Goal: Information Seeking & Learning: Learn about a topic

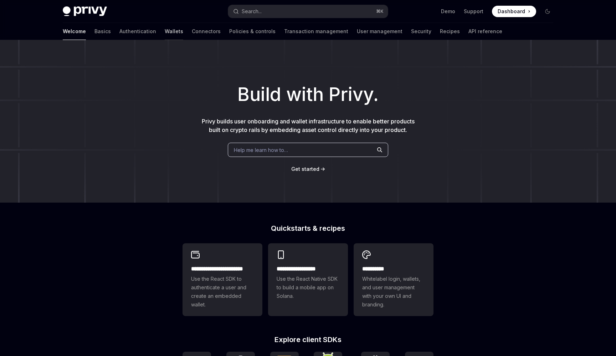
click at [165, 34] on link "Wallets" at bounding box center [174, 31] width 19 height 17
type textarea "*"
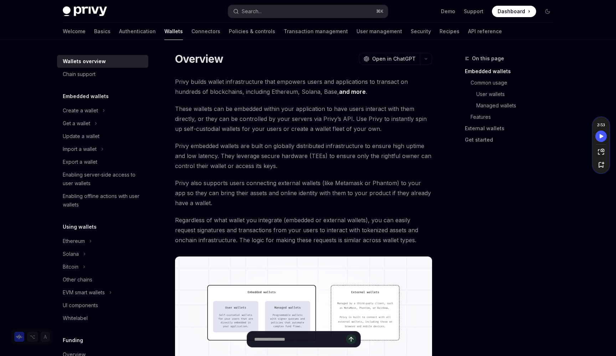
scroll to position [14, 0]
click at [283, 5] on button "Search... ⌘ K" at bounding box center [308, 11] width 160 height 13
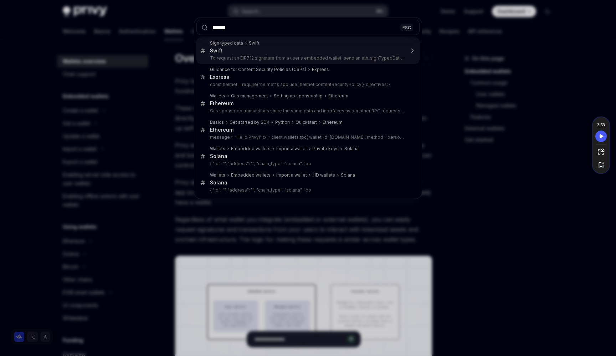
type input "*******"
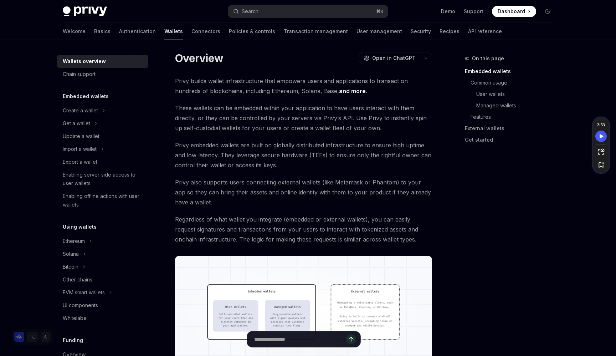
type textarea "*"
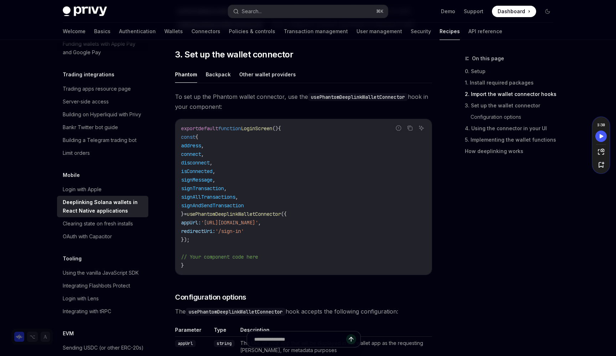
scroll to position [420, 0]
drag, startPoint x: 322, startPoint y: 96, endPoint x: 369, endPoint y: 106, distance: 48.0
click at [369, 106] on span "To set up the Phantom wallet connector, use the usePhantomDeeplinkWalletConnect…" at bounding box center [303, 101] width 257 height 20
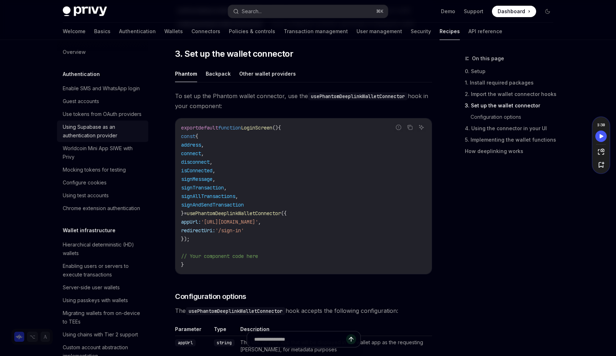
scroll to position [0, 0]
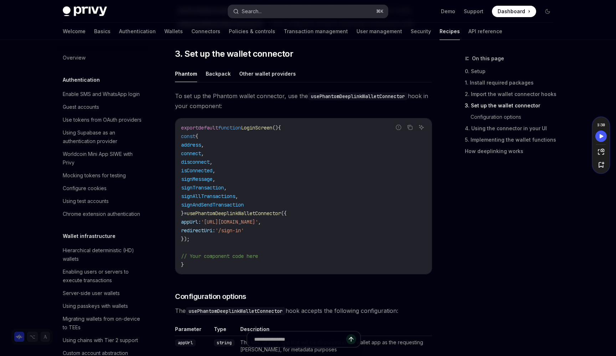
click at [251, 11] on div "Search..." at bounding box center [252, 11] width 20 height 9
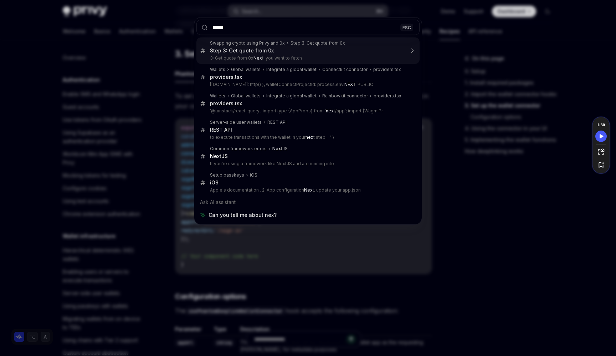
type input "******"
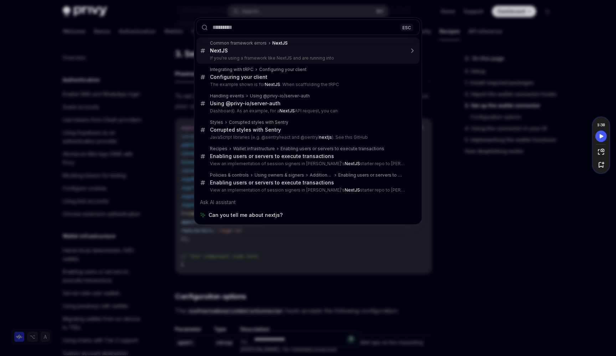
type textarea "*"
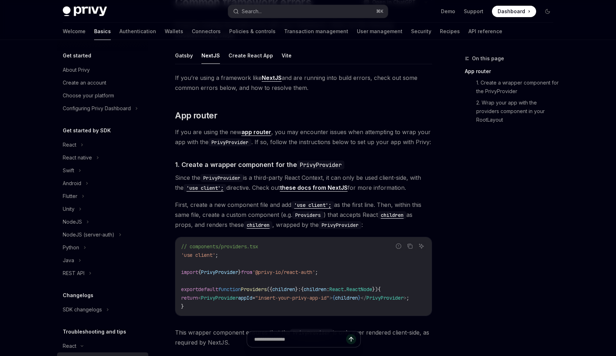
scroll to position [101, 0]
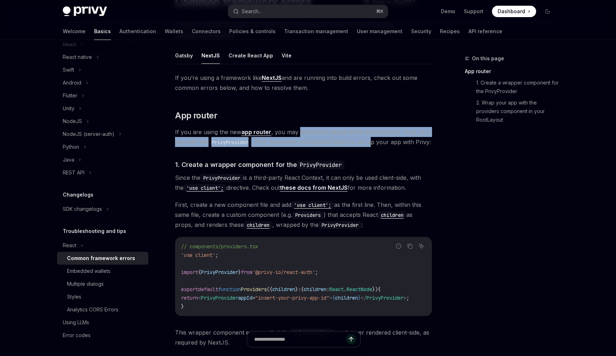
drag, startPoint x: 298, startPoint y: 131, endPoint x: 372, endPoint y: 139, distance: 74.2
click at [372, 139] on span "If you are using the new app router , you may encounter issues when attempting …" at bounding box center [303, 137] width 257 height 20
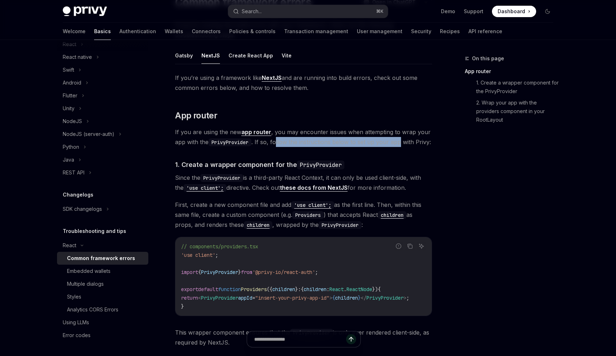
drag, startPoint x: 277, startPoint y: 143, endPoint x: 400, endPoint y: 142, distance: 123.7
click at [400, 142] on span "If you are using the new app router , you may encounter issues when attempting …" at bounding box center [303, 137] width 257 height 20
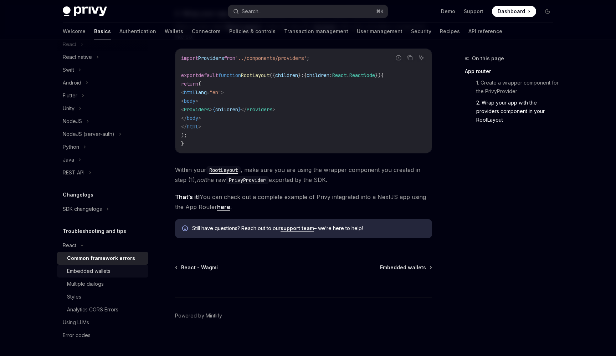
scroll to position [427, 0]
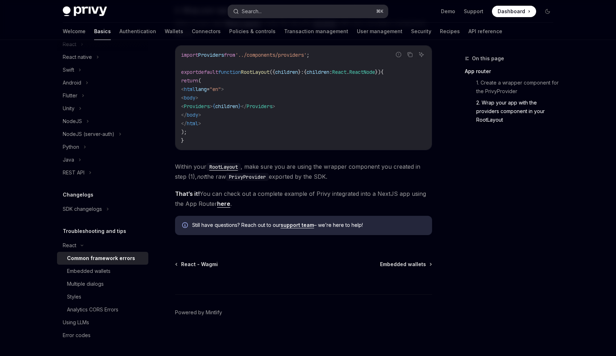
click at [308, 14] on button "Search... ⌘ K" at bounding box center [308, 11] width 160 height 13
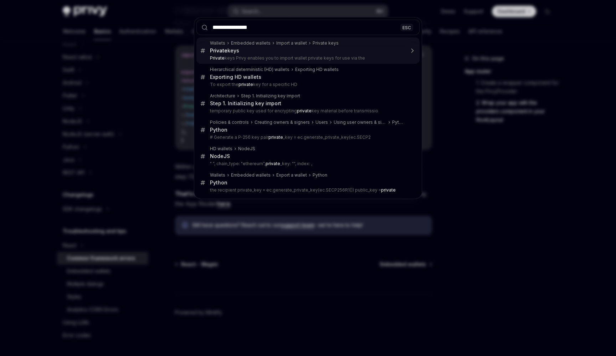
type input "**********"
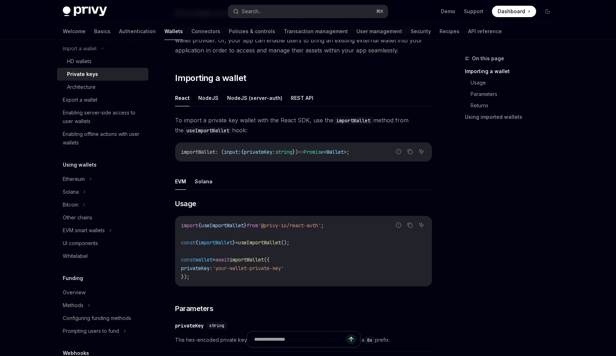
scroll to position [84, 0]
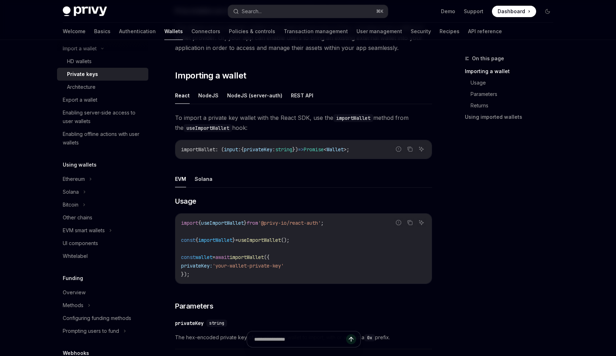
drag, startPoint x: 228, startPoint y: 267, endPoint x: 304, endPoint y: 268, distance: 76.7
click at [304, 268] on code "import { useImportWallet } from '@privy-io/react-auth' ; const { importWallet }…" at bounding box center [303, 249] width 245 height 60
click at [207, 184] on button "Solana" at bounding box center [204, 178] width 18 height 17
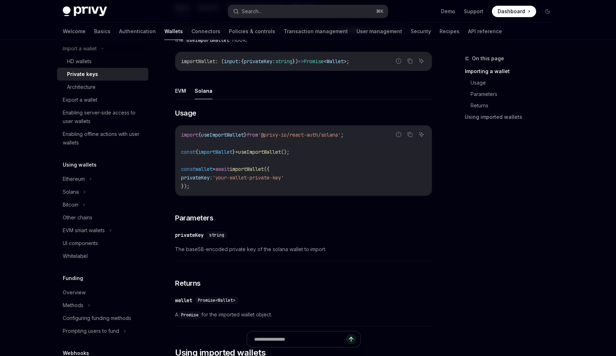
scroll to position [173, 0]
drag, startPoint x: 187, startPoint y: 250, endPoint x: 347, endPoint y: 251, distance: 160.1
click at [347, 251] on span "The base58-encoded private key of the solana wallet to import." at bounding box center [303, 248] width 257 height 9
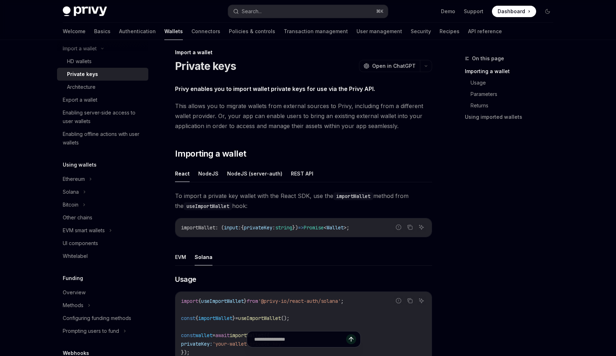
scroll to position [0, 0]
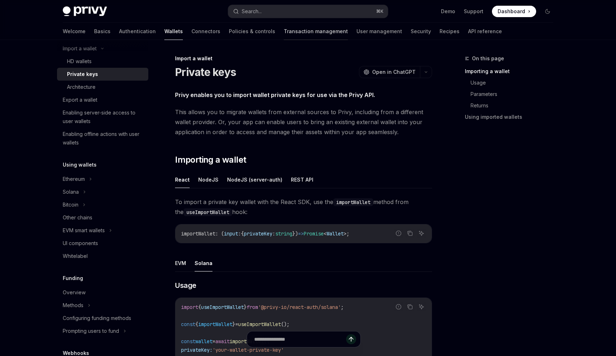
click at [284, 28] on link "Transaction management" at bounding box center [316, 31] width 64 height 17
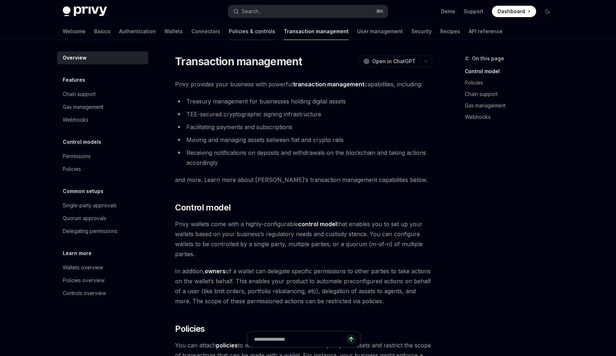
click at [229, 29] on link "Policies & controls" at bounding box center [252, 31] width 46 height 17
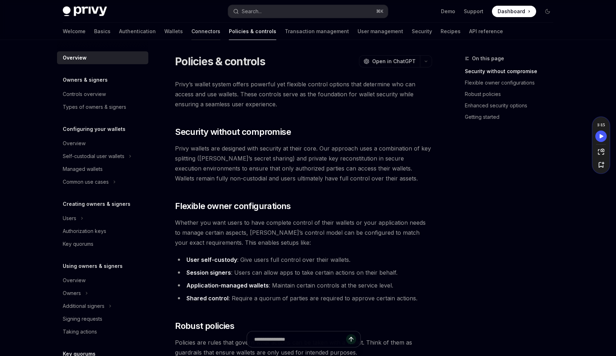
click at [191, 34] on link "Connectors" at bounding box center [205, 31] width 29 height 17
type textarea "*"
